Goal: Obtain resource: Download file/media

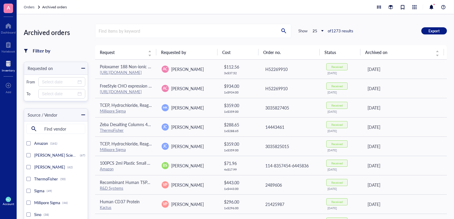
scroll to position [262, 0]
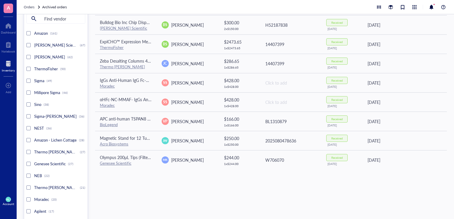
click at [6, 67] on div at bounding box center [8, 64] width 13 height 10
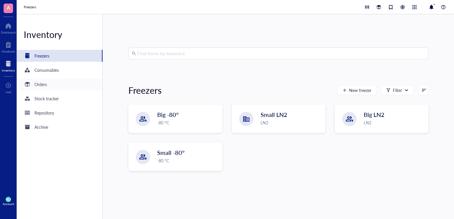
click at [42, 85] on div "Orders" at bounding box center [40, 84] width 12 height 7
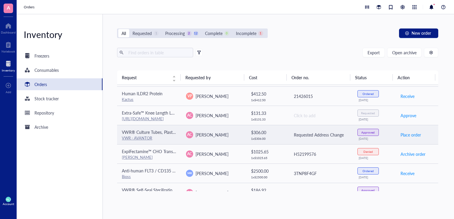
scroll to position [201, 0]
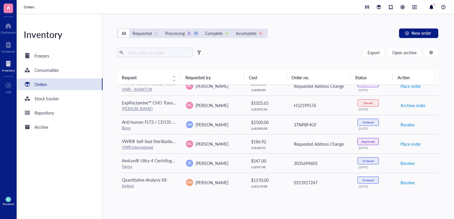
click at [281, 55] on div "Export Open archive" at bounding box center [277, 53] width 321 height 10
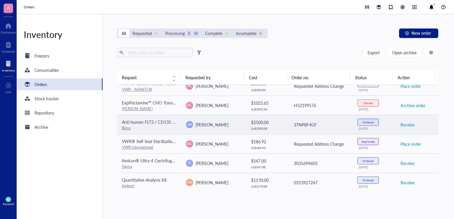
scroll to position [0, 0]
